Goal: Task Accomplishment & Management: Use online tool/utility

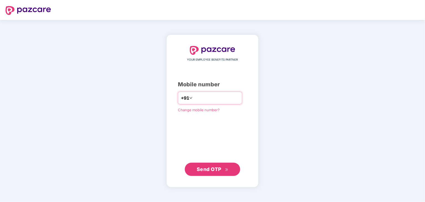
click at [215, 97] on input "number" at bounding box center [216, 98] width 45 height 9
type input "**********"
click at [209, 169] on span "Send OTP" at bounding box center [209, 169] width 25 height 6
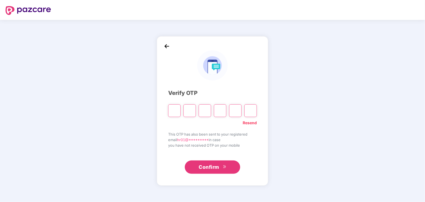
type input "*"
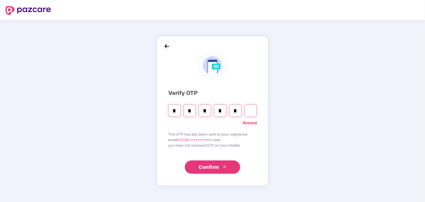
type input "*"
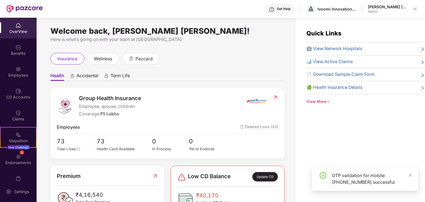
click at [21, 74] on div "Employees" at bounding box center [18, 76] width 37 height 6
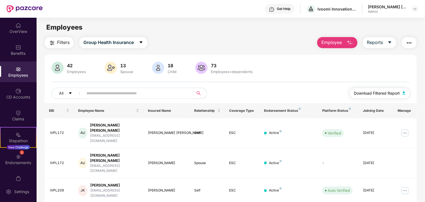
click at [368, 96] on span "Download Filtered Report" at bounding box center [377, 93] width 46 height 6
